Goal: Transaction & Acquisition: Purchase product/service

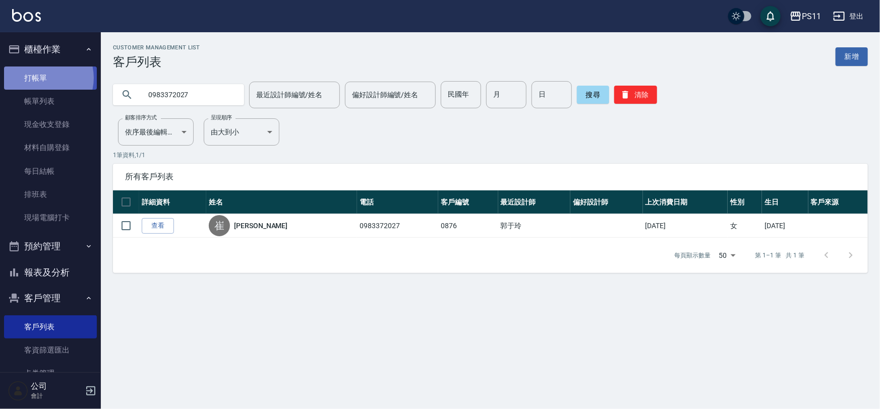
click at [40, 78] on link "打帳單" at bounding box center [50, 78] width 93 height 23
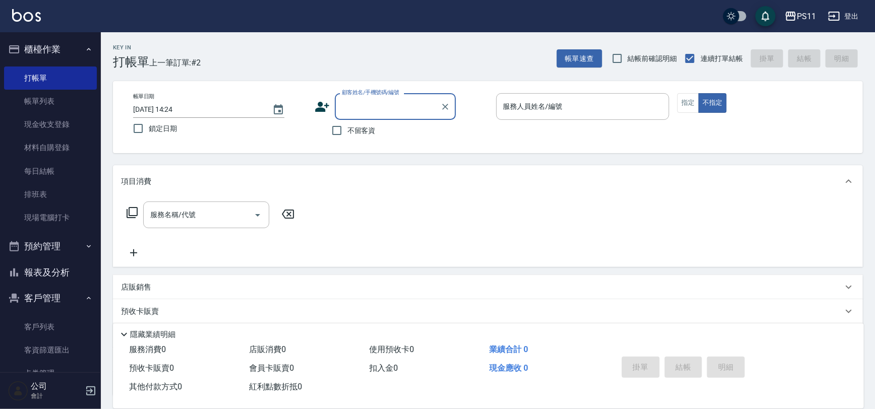
click at [400, 104] on input "顧客姓名/手機號碼/編號" at bounding box center [387, 107] width 97 height 18
type input "0987273306"
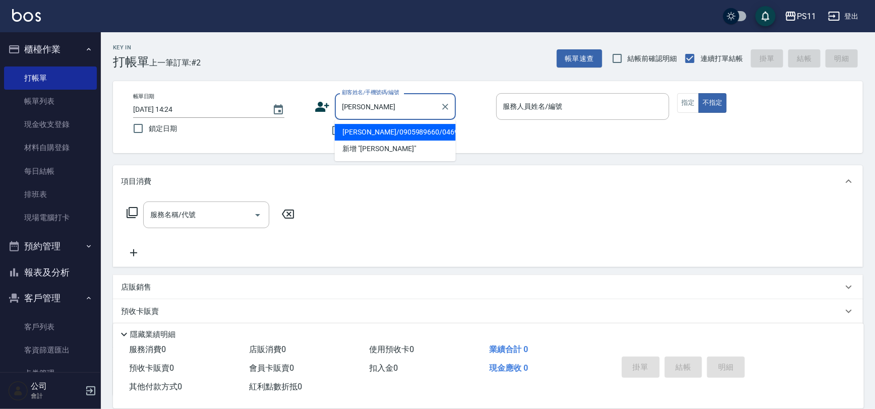
drag, startPoint x: 401, startPoint y: 135, endPoint x: 450, endPoint y: 133, distance: 49.5
click at [402, 136] on li "[PERSON_NAME]/0905989660/0469" at bounding box center [395, 132] width 121 height 17
type input "[PERSON_NAME]/0905989660/0469"
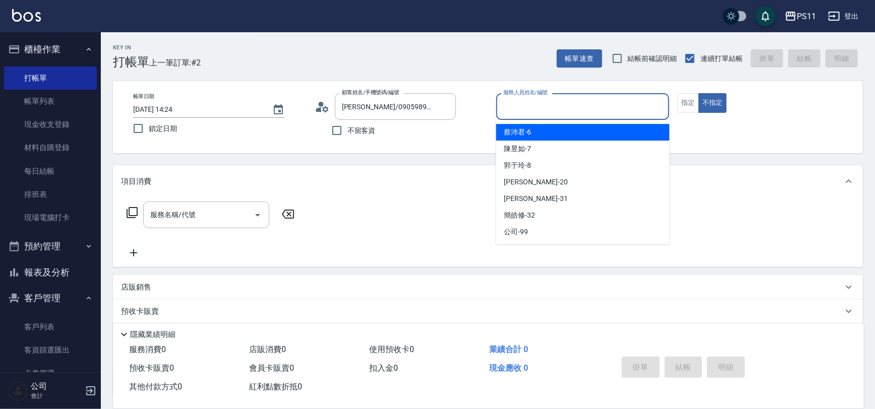
click at [596, 107] on input "服務人員姓名/編號" at bounding box center [583, 107] width 164 height 18
type input "郭于玲-8"
type button "false"
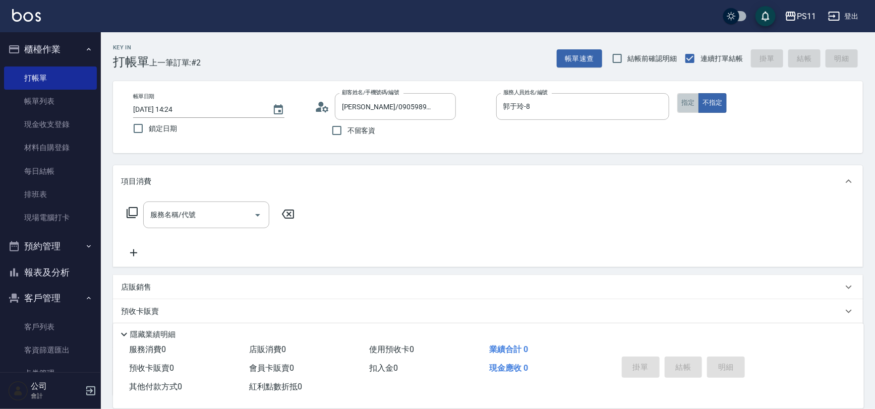
click at [679, 104] on button "指定" at bounding box center [688, 103] width 22 height 20
click at [135, 216] on icon at bounding box center [132, 213] width 12 height 12
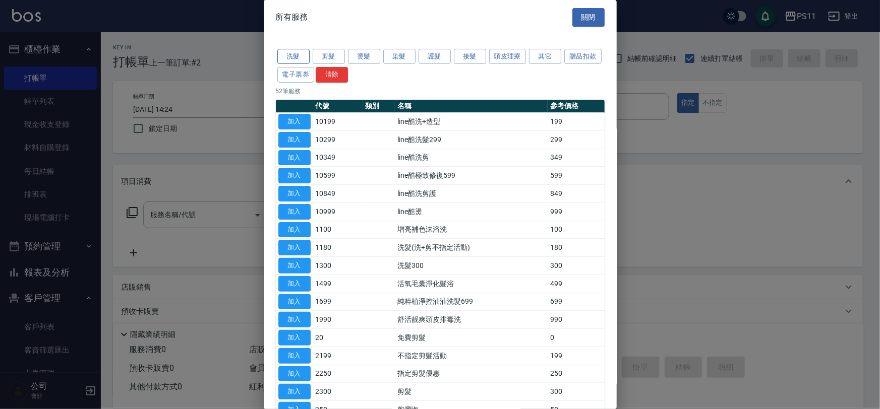
drag, startPoint x: 293, startPoint y: 53, endPoint x: 332, endPoint y: 101, distance: 62.1
click at [294, 53] on button "洗髮" at bounding box center [293, 57] width 32 height 16
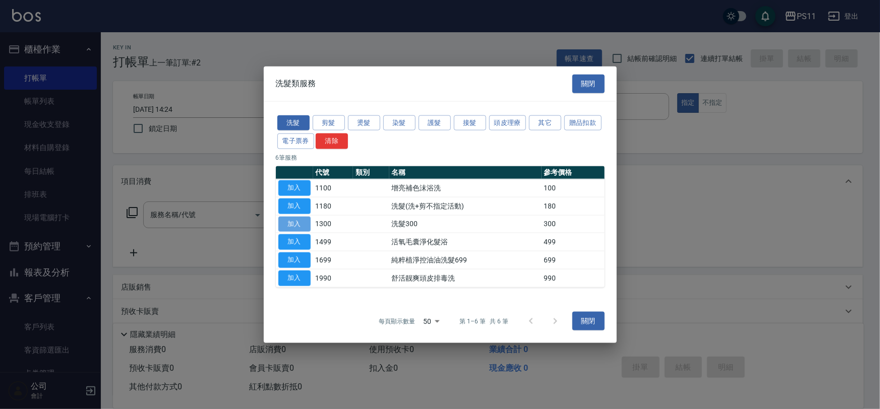
click at [303, 223] on button "加入" at bounding box center [294, 224] width 32 height 16
type input "洗髮300(1300)"
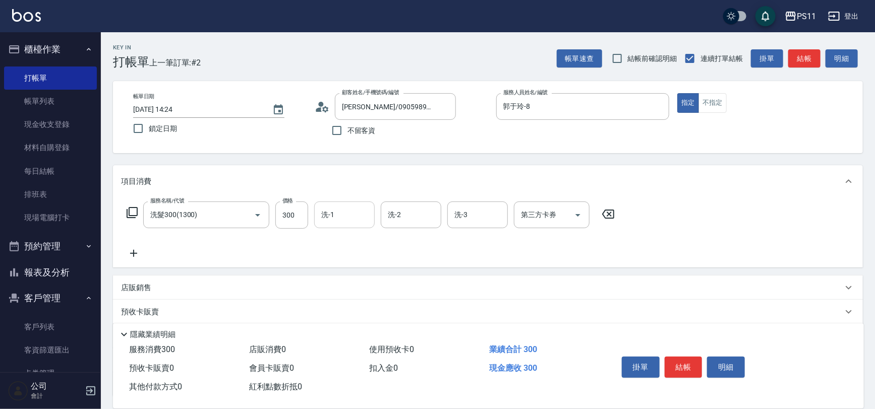
click at [359, 212] on input "洗-1" at bounding box center [344, 215] width 51 height 18
type input "陳昱如-7"
click at [136, 251] on icon at bounding box center [133, 254] width 25 height 12
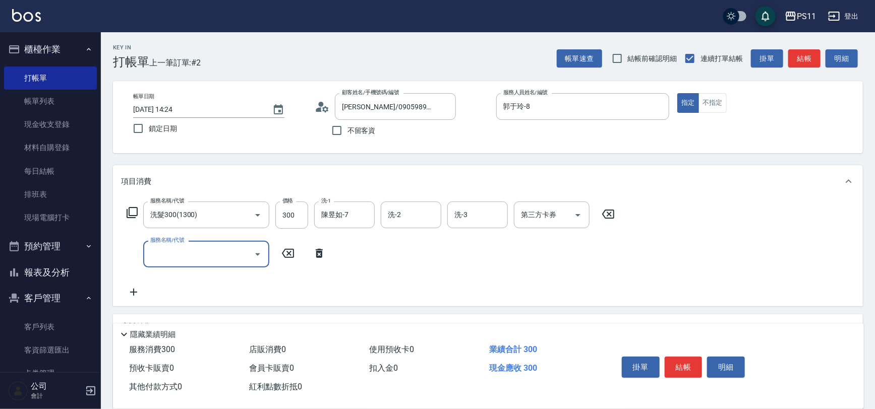
drag, startPoint x: 176, startPoint y: 253, endPoint x: 163, endPoint y: 243, distance: 16.5
click at [177, 253] on input "服務名稱/代號" at bounding box center [199, 255] width 102 height 18
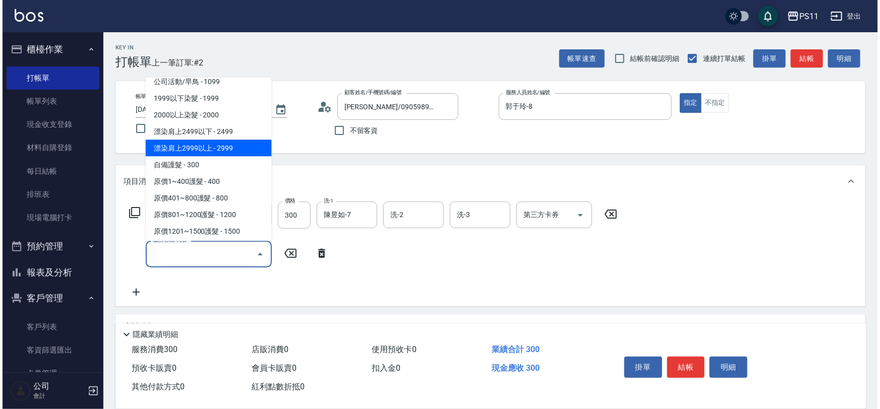
scroll to position [596, 0]
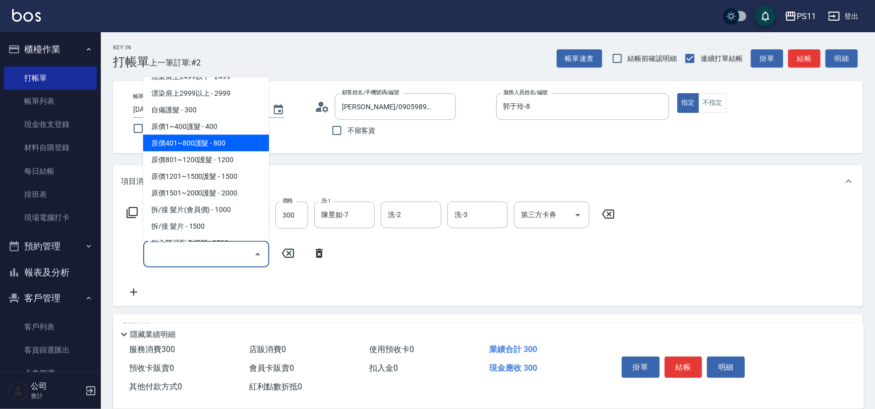
click at [228, 142] on span "原價401~800護髮 - 800" at bounding box center [206, 143] width 126 height 17
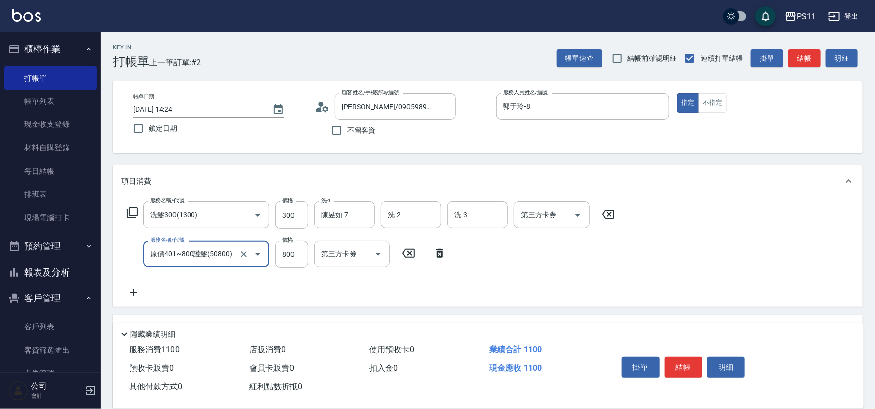
type input "原價401~800護髮(50800)"
drag, startPoint x: 328, startPoint y: 259, endPoint x: 303, endPoint y: 234, distance: 35.3
click at [328, 258] on input "護-1" at bounding box center [344, 255] width 51 height 18
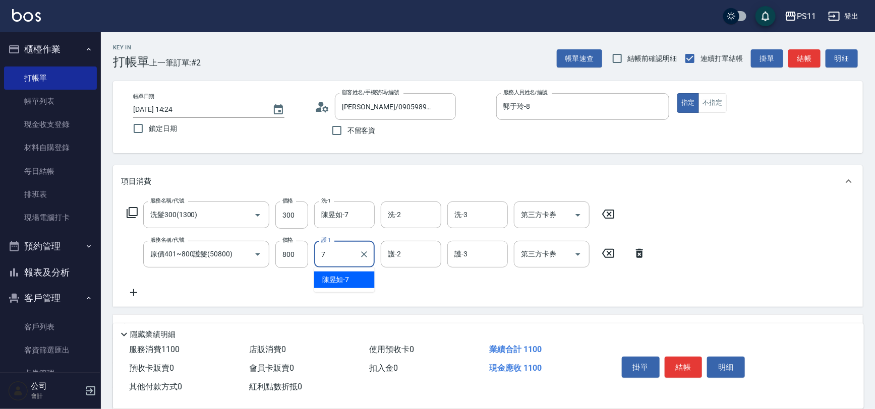
type input "陳昱如-7"
click at [685, 353] on div "掛單 結帳 明細" at bounding box center [684, 369] width 132 height 32
click at [689, 362] on button "結帳" at bounding box center [684, 367] width 38 height 21
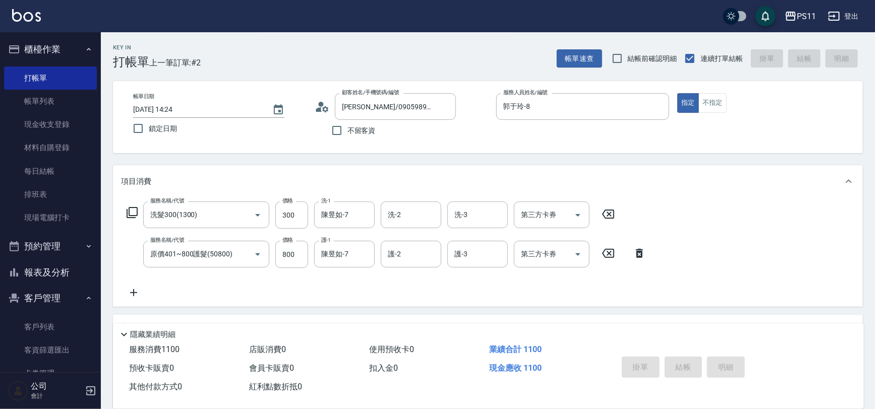
type input "[DATE] 14:42"
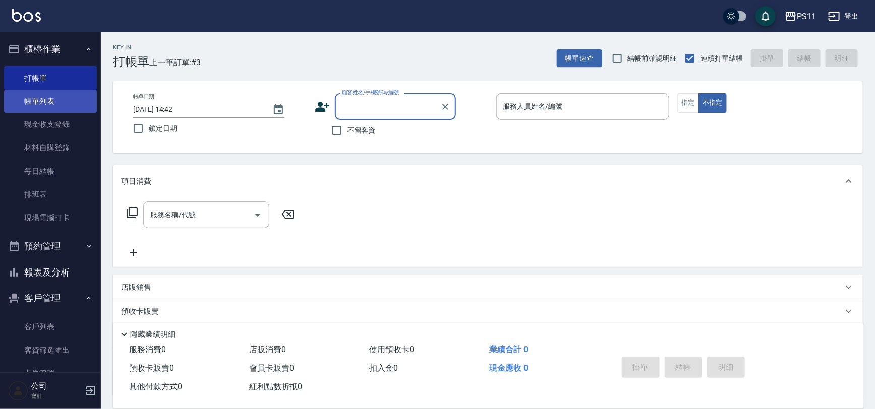
click at [60, 109] on link "帳單列表" at bounding box center [50, 101] width 93 height 23
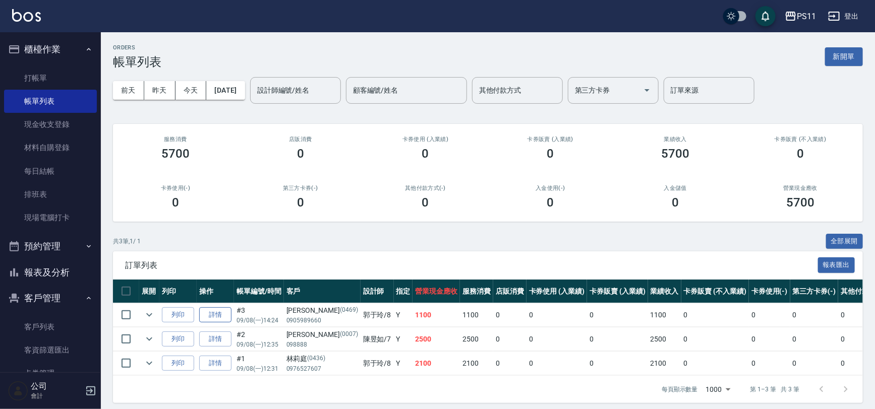
click at [213, 316] on link "詳情" at bounding box center [215, 316] width 32 height 16
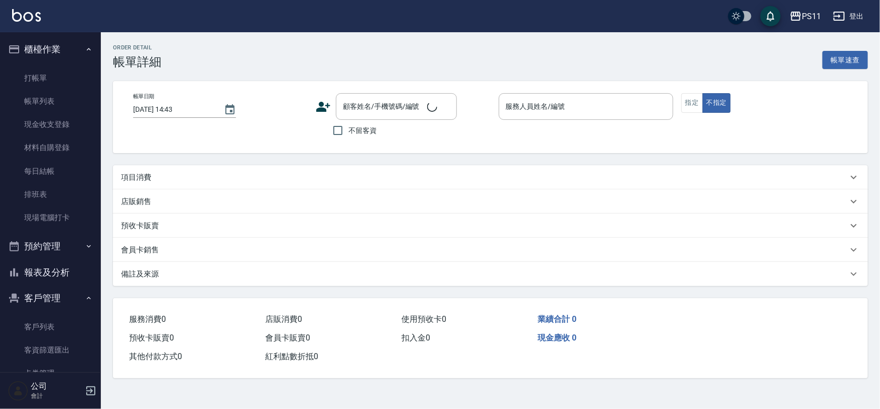
type input "[DATE] 14:24"
type input "郭于玲-8"
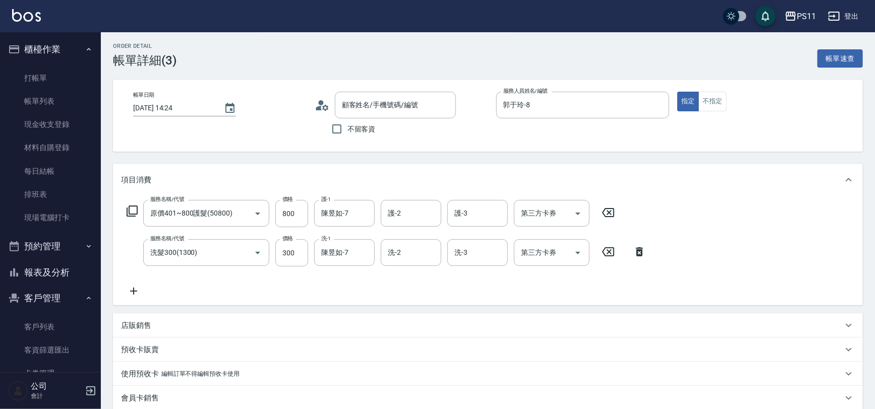
type input "原價401~800護髮(50800)"
type input "洗髮300(1300)"
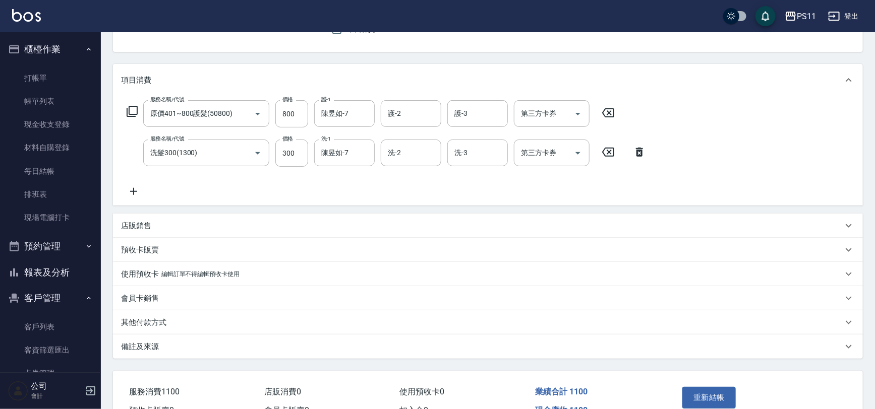
type input "[PERSON_NAME]/0905989660/0469"
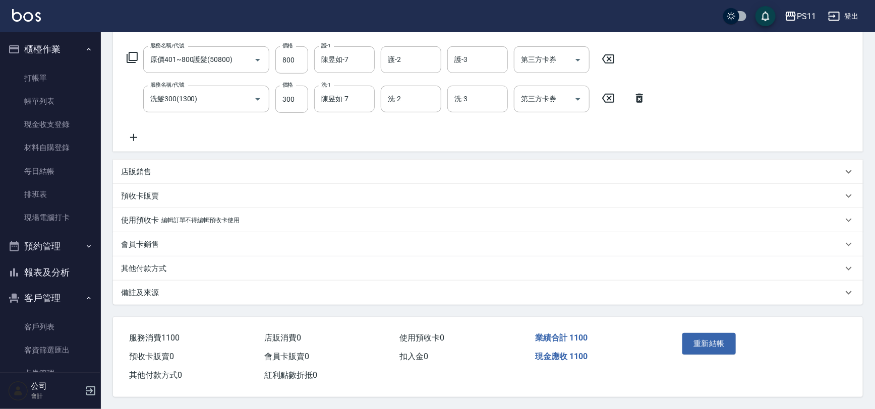
click at [165, 265] on p "其他付款方式" at bounding box center [143, 269] width 45 height 11
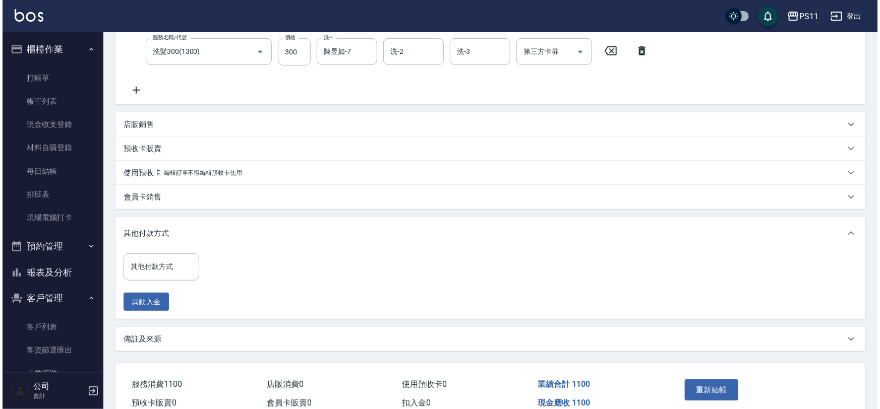
scroll to position [252, 0]
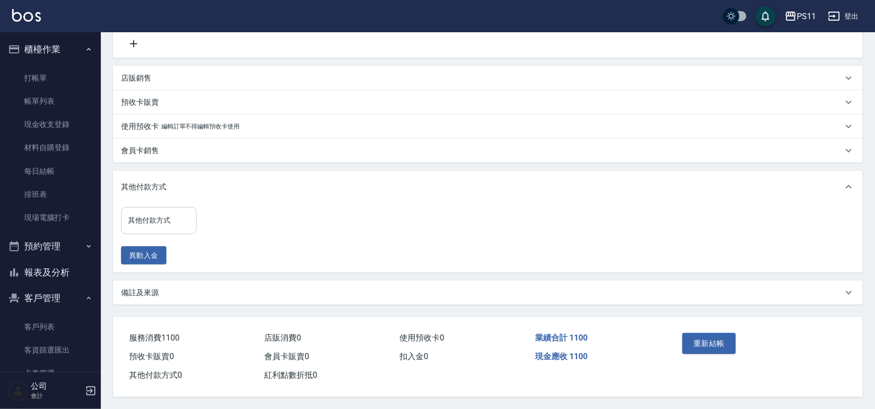
click at [175, 220] on input "其他付款方式" at bounding box center [159, 221] width 67 height 18
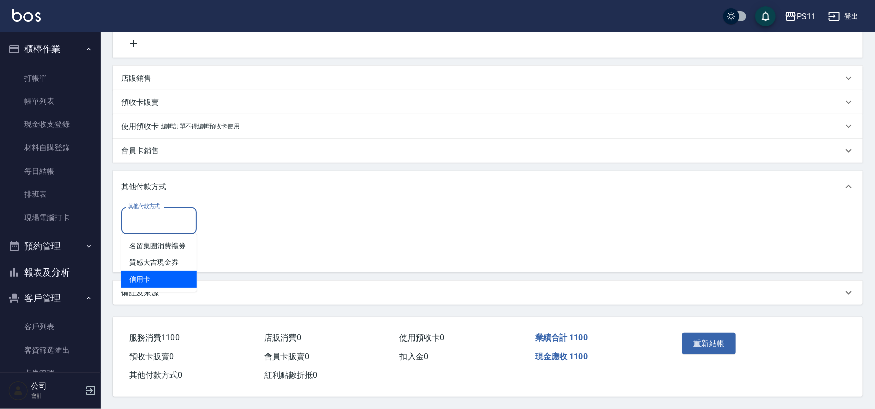
click at [179, 271] on span "信用卡" at bounding box center [159, 279] width 76 height 17
type input "信用卡"
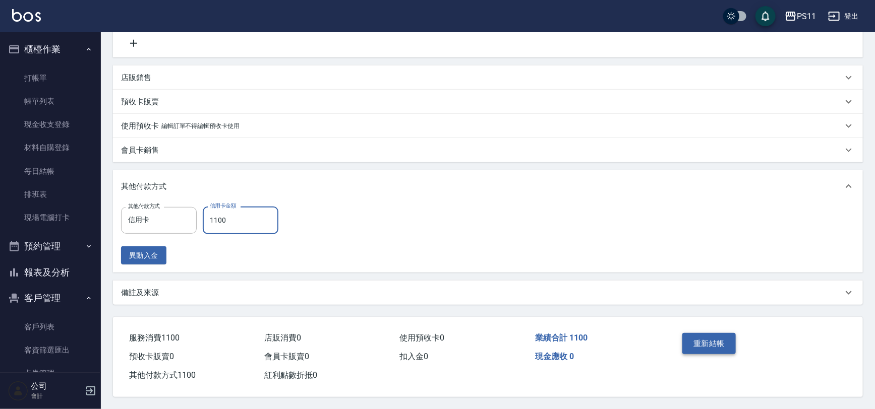
type input "1100"
click at [729, 348] on button "重新結帳" at bounding box center [708, 343] width 53 height 21
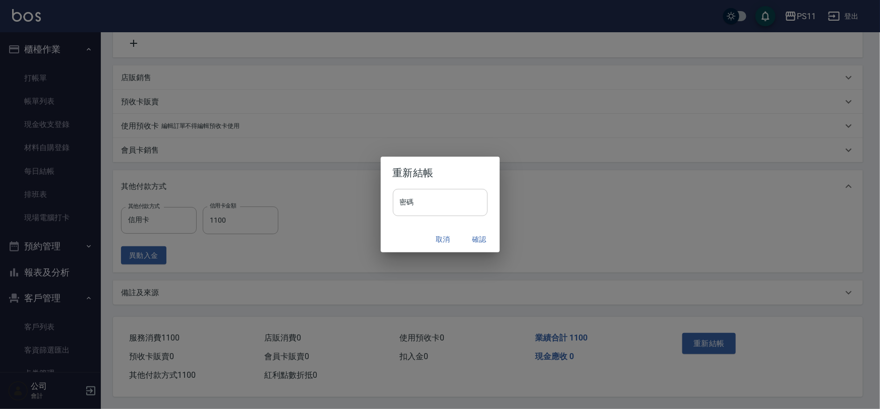
click at [462, 215] on input "密碼" at bounding box center [440, 202] width 95 height 27
drag, startPoint x: 413, startPoint y: 203, endPoint x: 353, endPoint y: 187, distance: 61.8
click at [339, 202] on div "重新結帳 密碼 ******** 密碼 取消 確認" at bounding box center [440, 204] width 880 height 409
type input "****"
click at [489, 234] on button "確認" at bounding box center [479, 239] width 32 height 19
